Goal: Task Accomplishment & Management: Complete application form

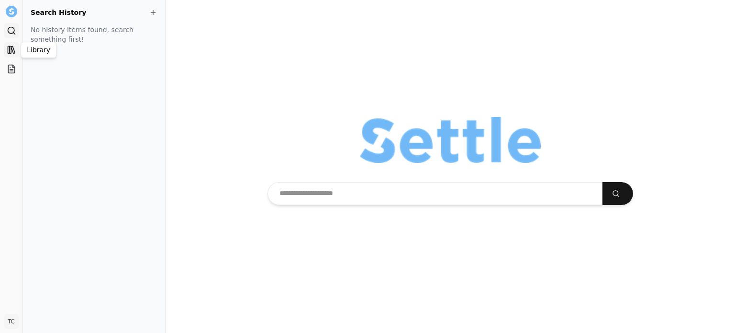
click at [15, 51] on icon at bounding box center [12, 50] width 10 height 10
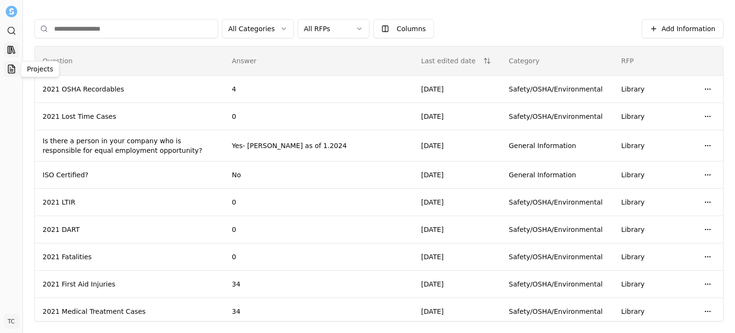
click at [5, 69] on link "Projects" at bounding box center [11, 68] width 15 height 15
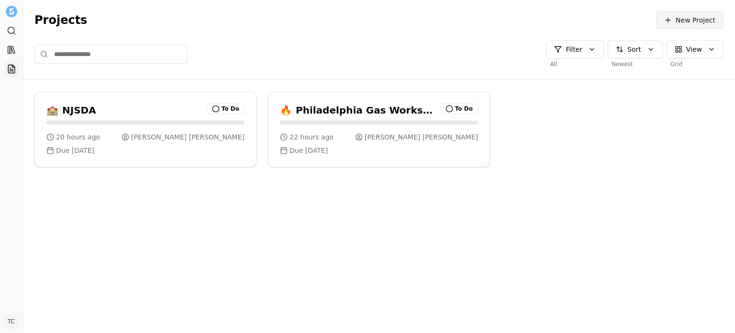
click at [440, 22] on span at bounding box center [668, 20] width 8 height 8
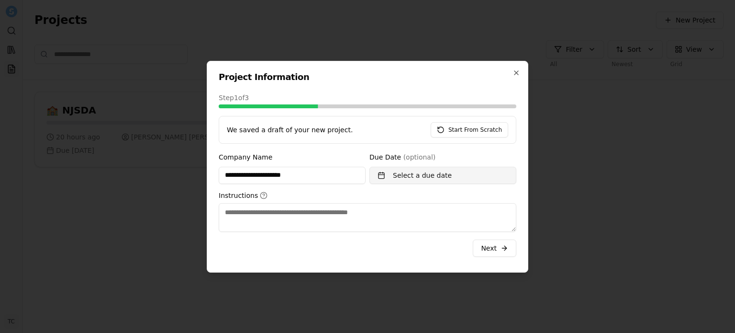
type input "**********"
click at [385, 177] on button "Select a due date" at bounding box center [442, 175] width 147 height 17
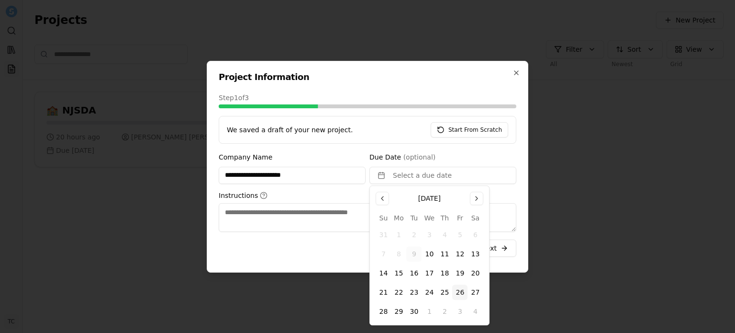
click at [440, 295] on button "26" at bounding box center [459, 291] width 15 height 15
click at [326, 218] on textarea "Instructions" at bounding box center [368, 217] width 298 height 29
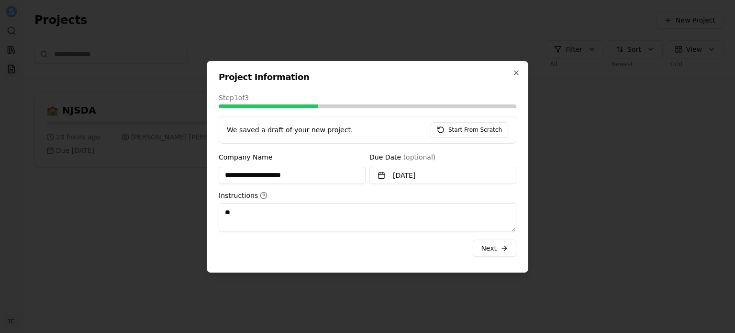
type textarea "*"
type textarea "**********"
click at [440, 251] on span "submit" at bounding box center [505, 248] width 8 height 8
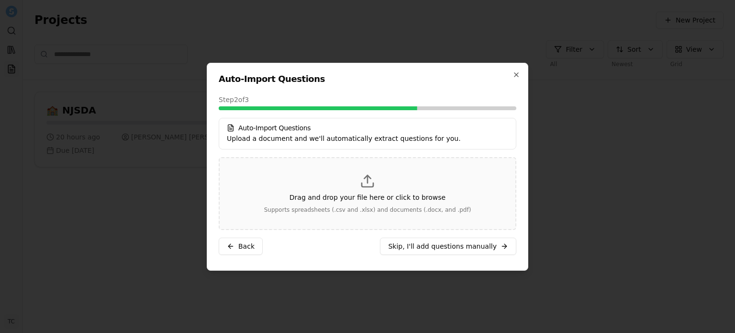
click at [351, 187] on div "Drag and drop your file here or click to browse Supports spreadsheets (.csv and…" at bounding box center [367, 193] width 265 height 40
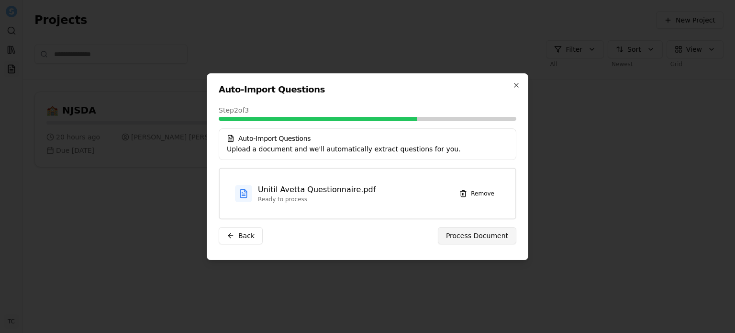
click at [440, 239] on span "Process Document" at bounding box center [477, 236] width 62 height 10
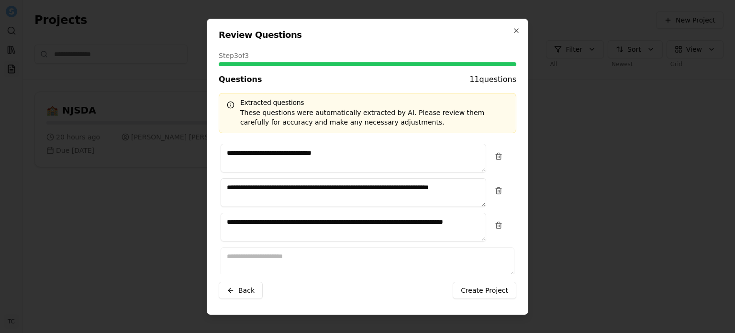
scroll to position [278, 0]
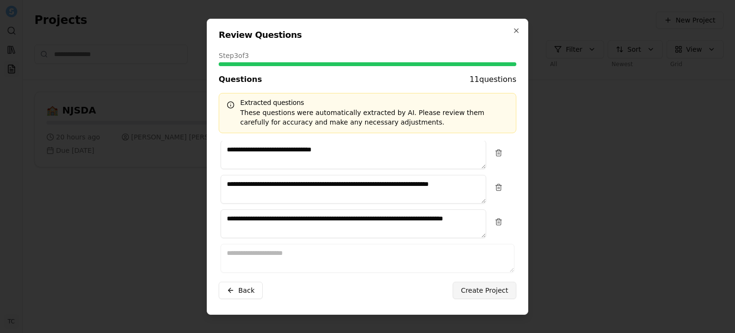
click at [440, 291] on span "Create Project" at bounding box center [484, 290] width 47 height 10
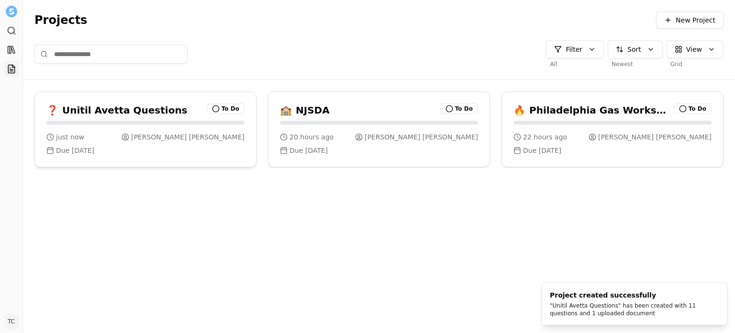
click at [92, 107] on h3 "Unitil Avetta Questions" at bounding box center [124, 109] width 125 height 13
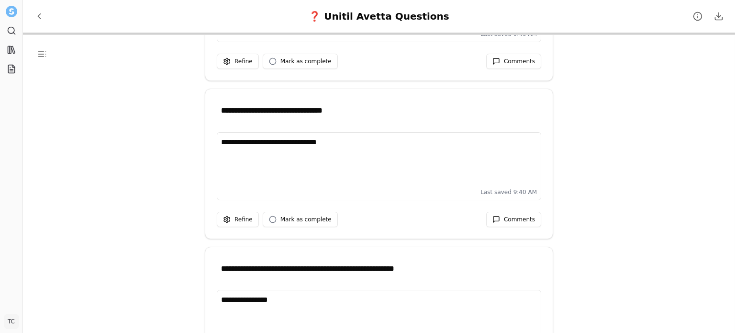
scroll to position [1227, 0]
drag, startPoint x: 347, startPoint y: 141, endPoint x: 174, endPoint y: 137, distance: 173.8
click at [174, 137] on div "**********" at bounding box center [379, 201] width 712 height 333
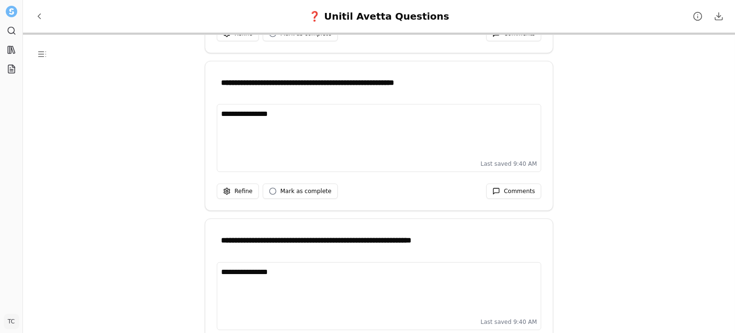
scroll to position [1463, 0]
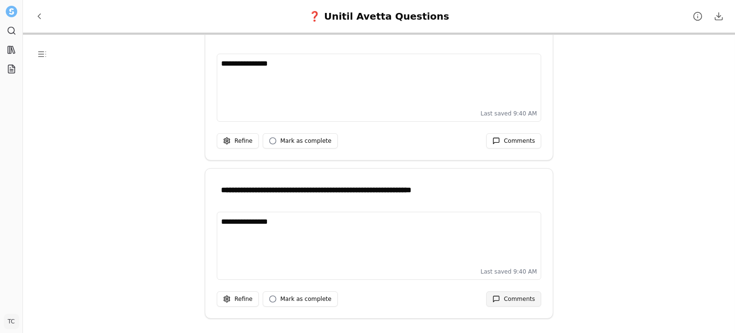
click at [440, 298] on span "Comments" at bounding box center [519, 299] width 31 height 8
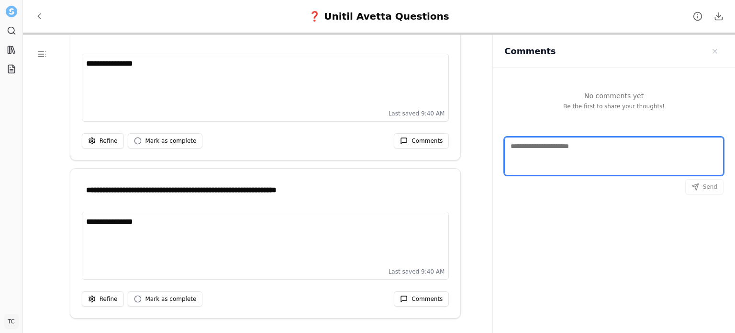
click at [440, 148] on textarea "Comments" at bounding box center [613, 156] width 219 height 38
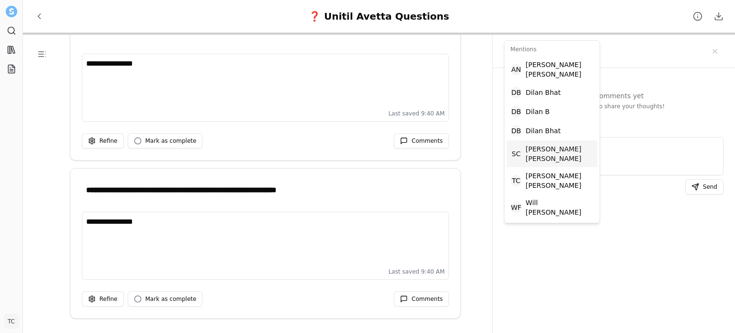
click at [440, 146] on span "[PERSON_NAME]" at bounding box center [560, 153] width 68 height 19
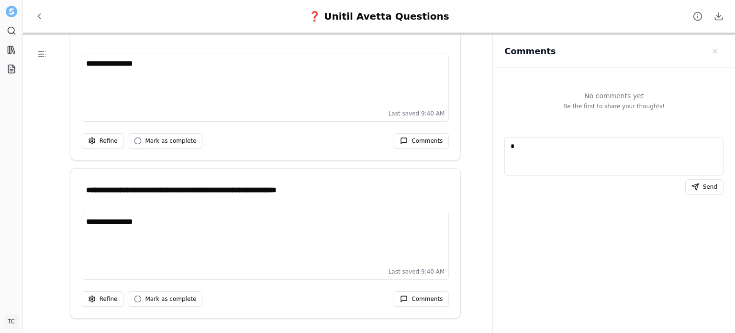
click at [440, 289] on div "No comments yet Be the first to share your thoughts! * Send" at bounding box center [614, 218] width 242 height 300
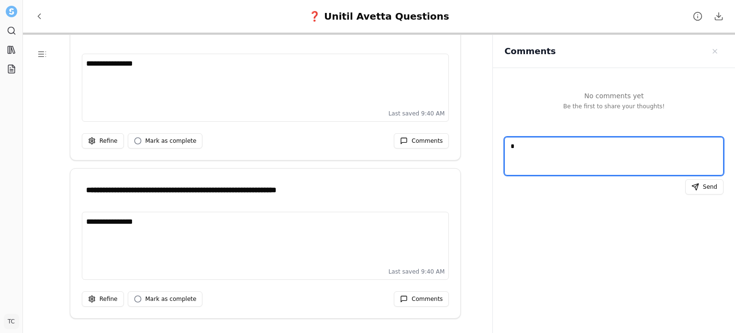
click at [440, 147] on textarea "*" at bounding box center [613, 156] width 219 height 38
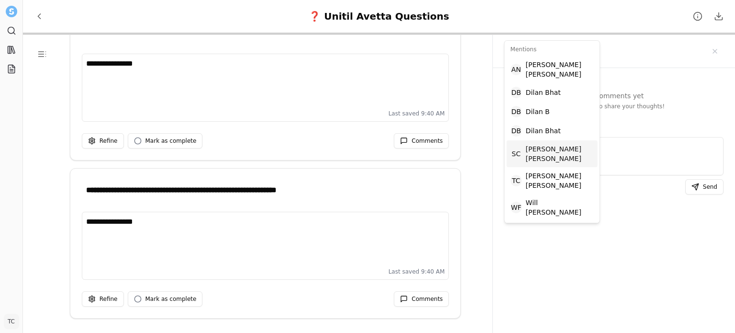
click at [440, 144] on span "[PERSON_NAME]" at bounding box center [560, 153] width 68 height 19
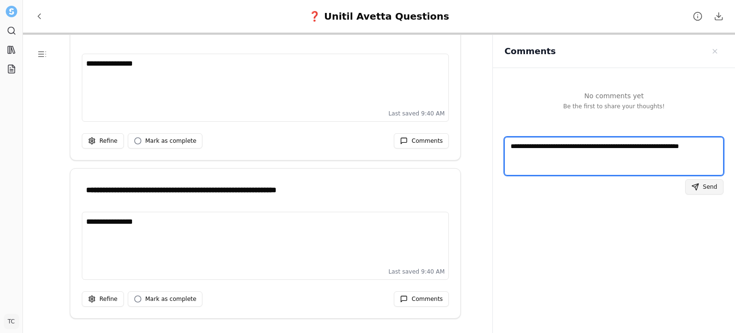
type textarea "**********"
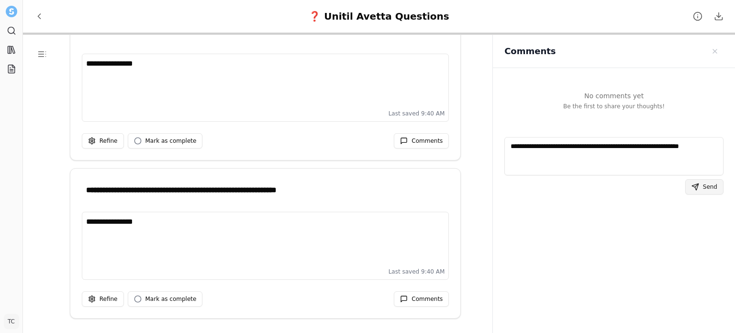
click at [440, 188] on span "Send" at bounding box center [710, 187] width 14 height 8
